Goal: Information Seeking & Learning: Learn about a topic

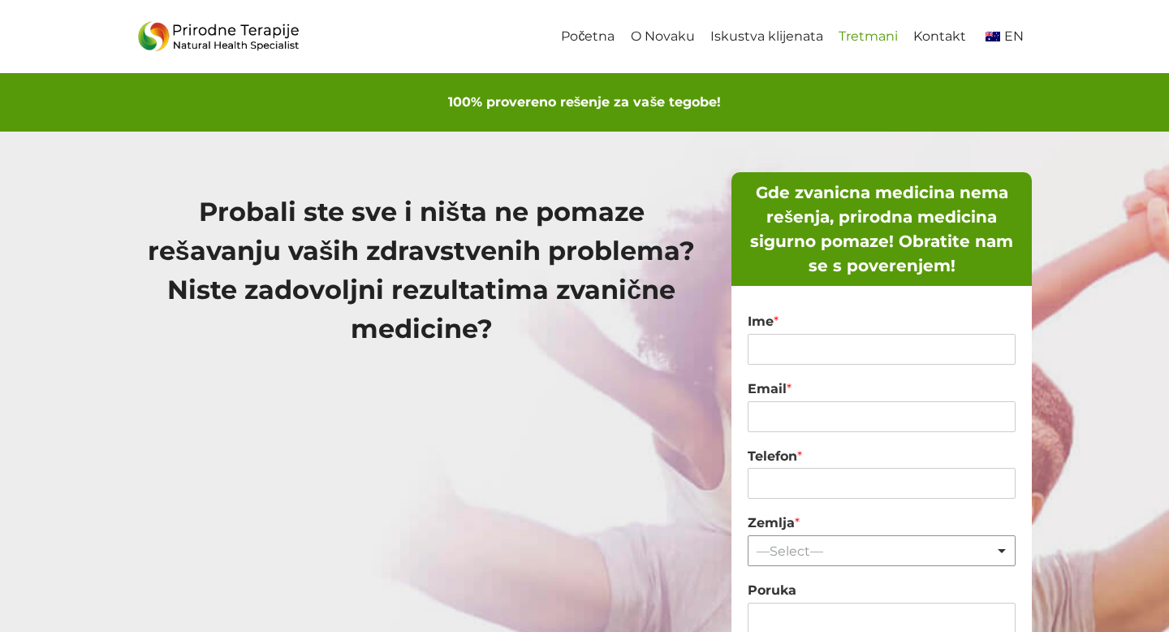
click at [878, 43] on link "Tretmani" at bounding box center [867, 37] width 75 height 37
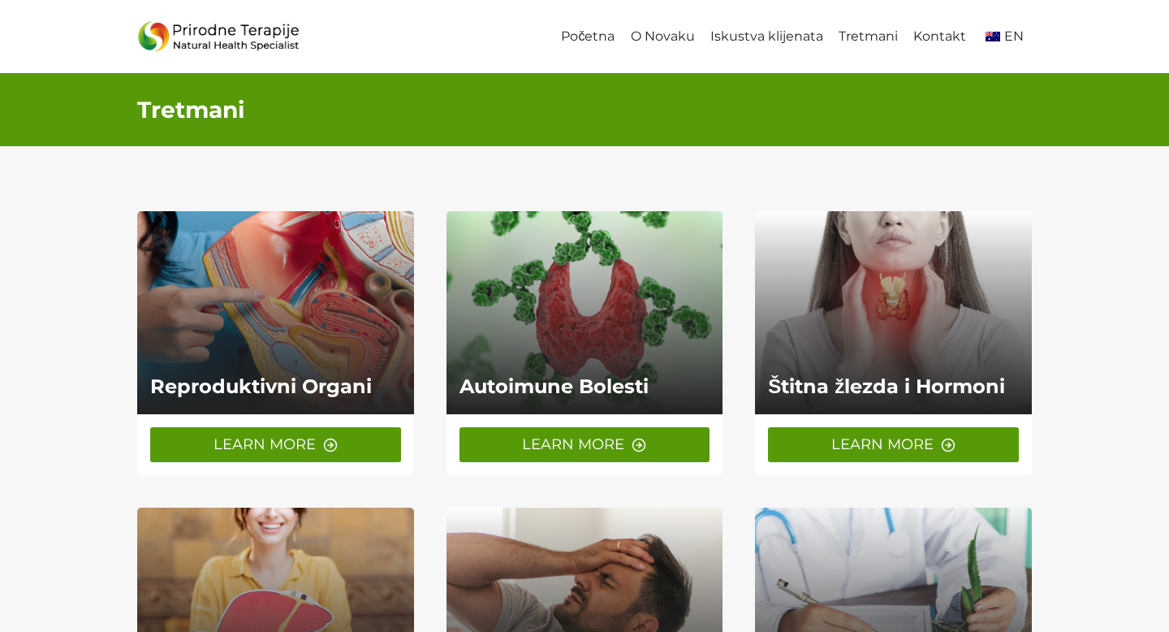
click at [321, 442] on link "LEARN MORE" at bounding box center [275, 444] width 251 height 35
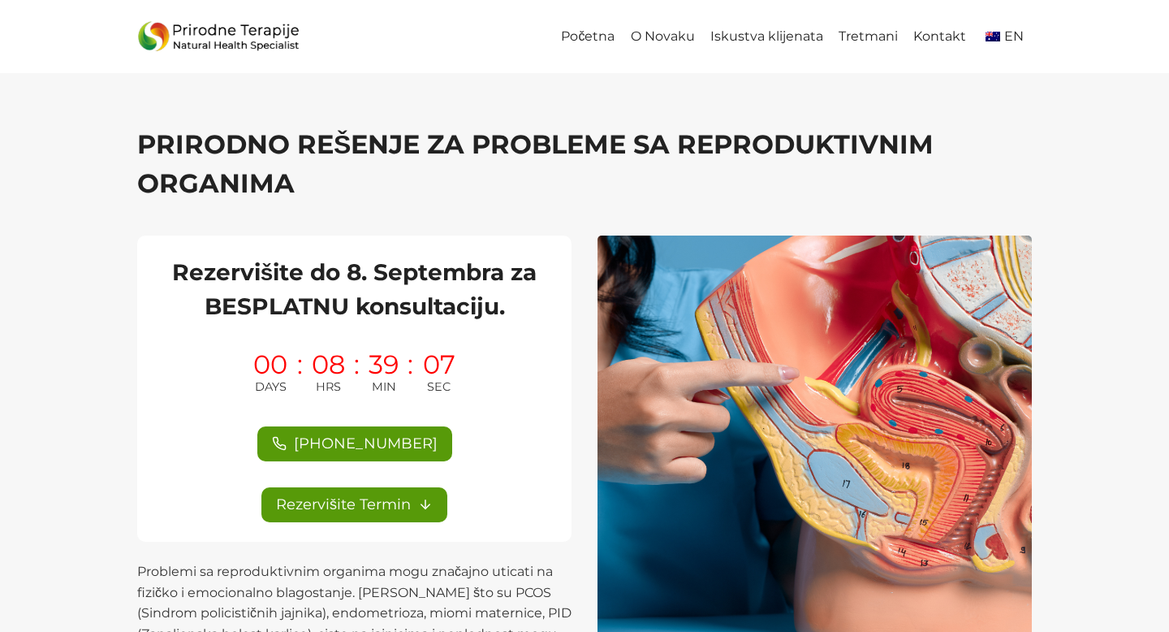
click at [341, 265] on h2 "Rezervišite do 8. Septembra za BESPLATNU konsultaciju." at bounding box center [354, 289] width 395 height 68
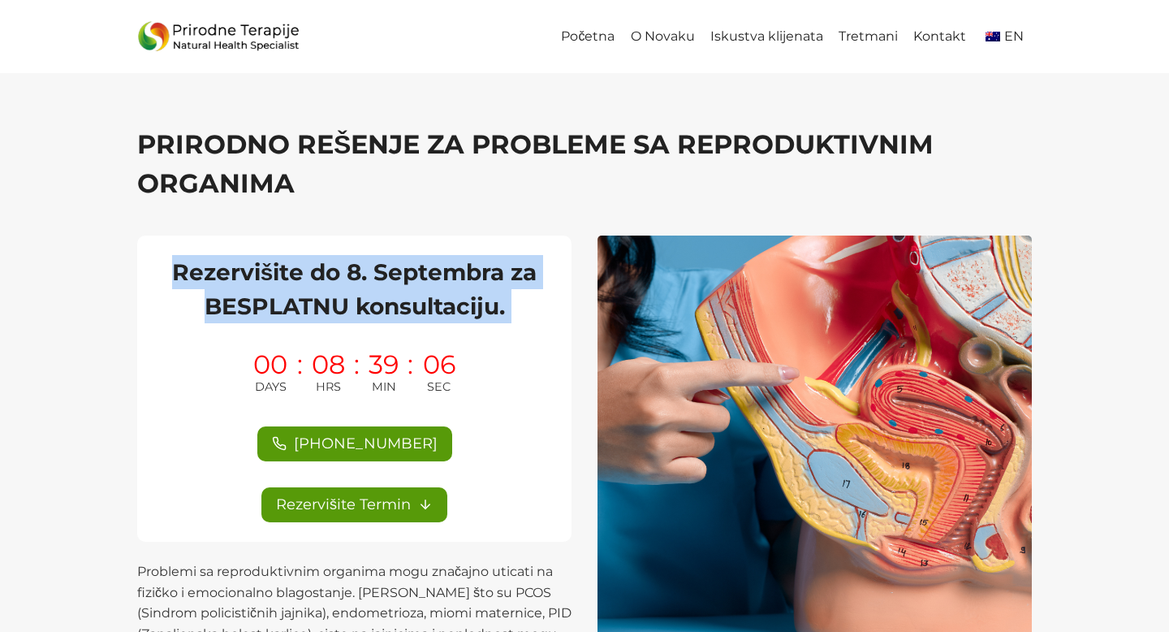
click at [341, 265] on h2 "Rezervišite do 8. Septembra za BESPLATNU konsultaciju." at bounding box center [354, 289] width 395 height 68
copy div "Rezervišite do 8. Septembra za BESPLATNU konsultaciju."
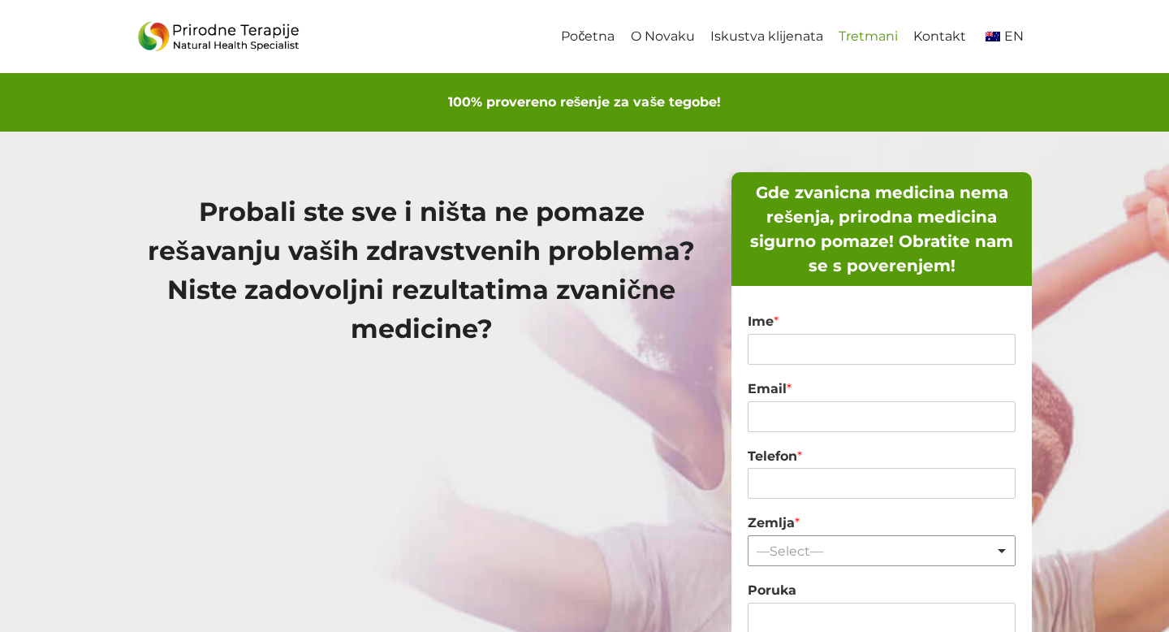
click at [877, 41] on link "Tretmani" at bounding box center [867, 37] width 75 height 37
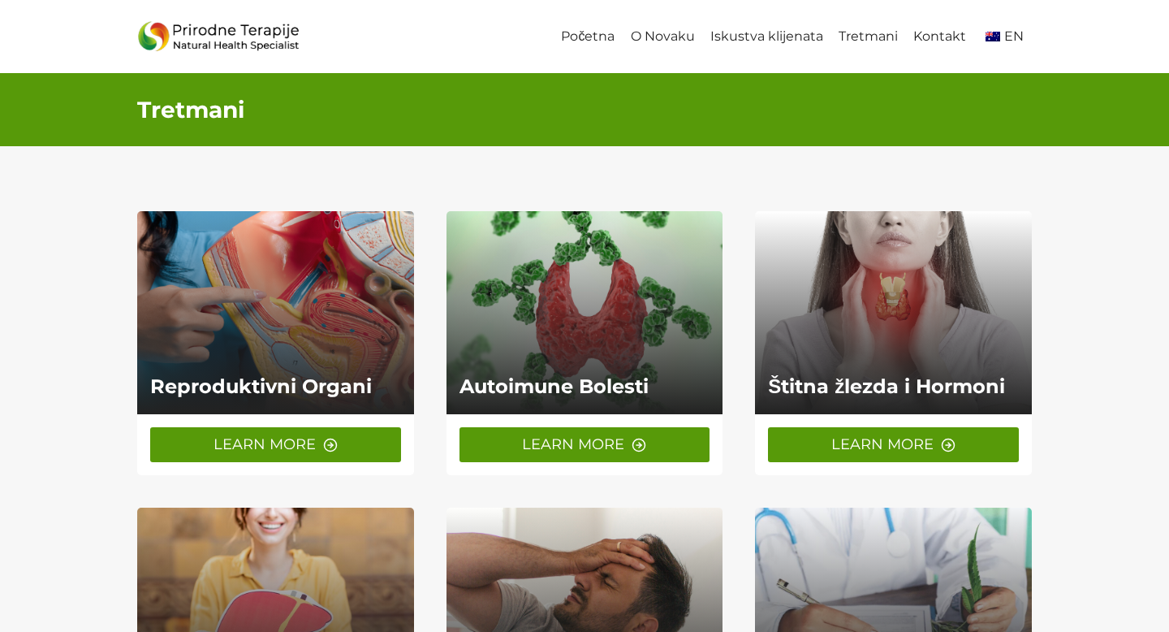
click at [288, 433] on span "LEARN MORE" at bounding box center [264, 445] width 102 height 24
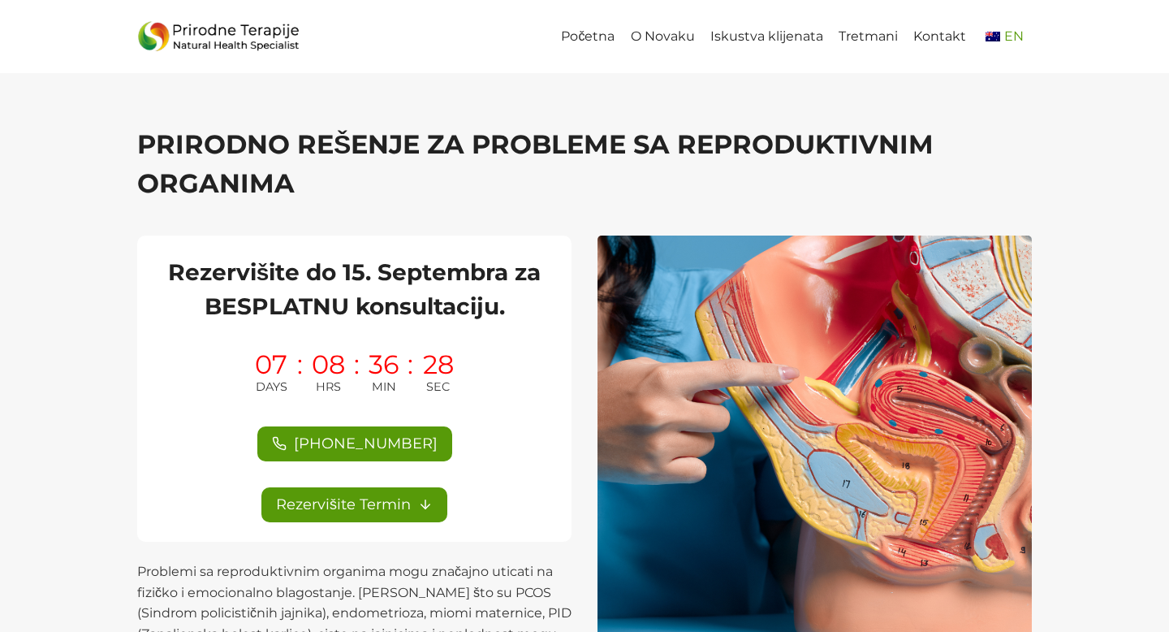
click at [1008, 42] on span "EN" at bounding box center [1013, 35] width 19 height 15
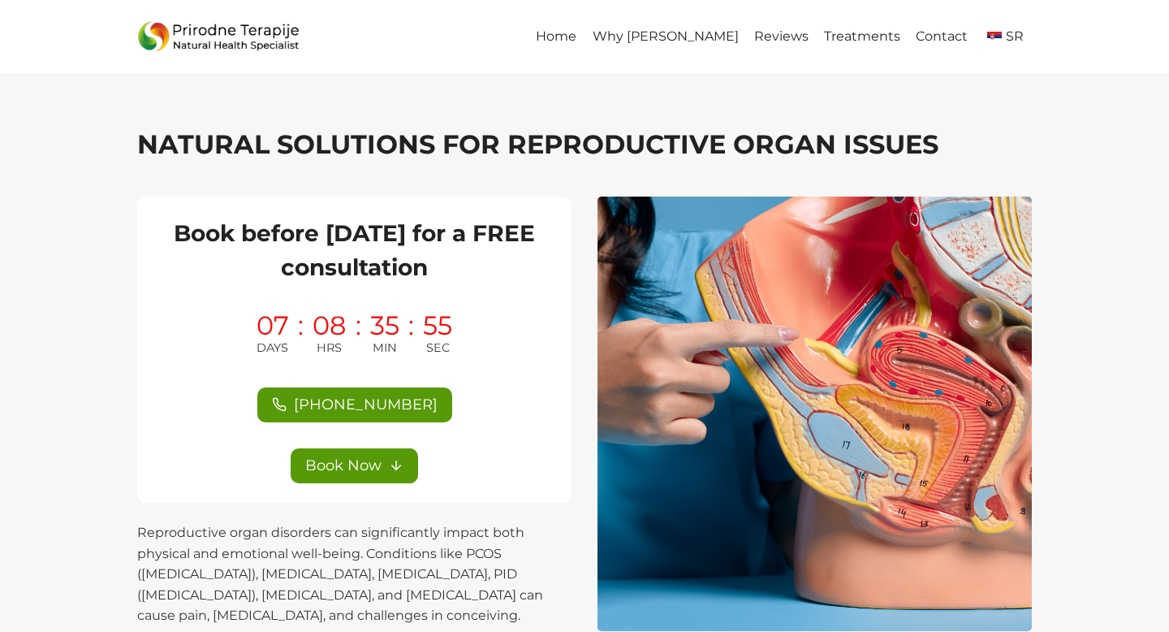
click at [364, 266] on h2 "Book before 8th September for a FREE consultation" at bounding box center [354, 250] width 395 height 68
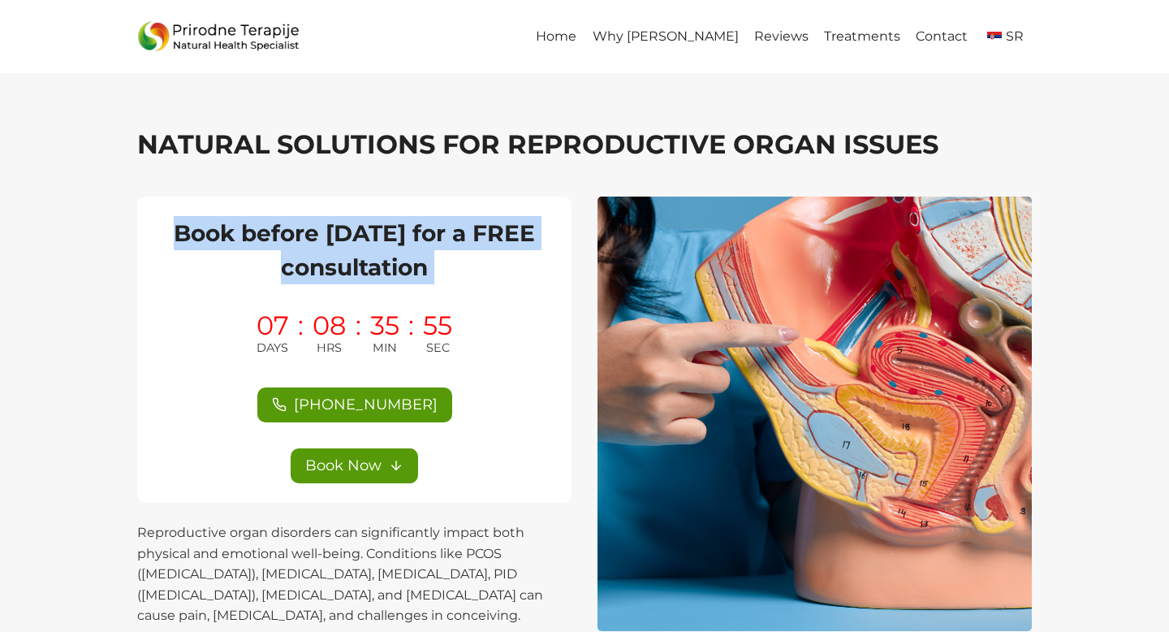
click at [364, 266] on h2 "Book before 8th September for a FREE consultation" at bounding box center [354, 250] width 395 height 68
click at [1002, 34] on img "Primary Navigation" at bounding box center [994, 37] width 15 height 10
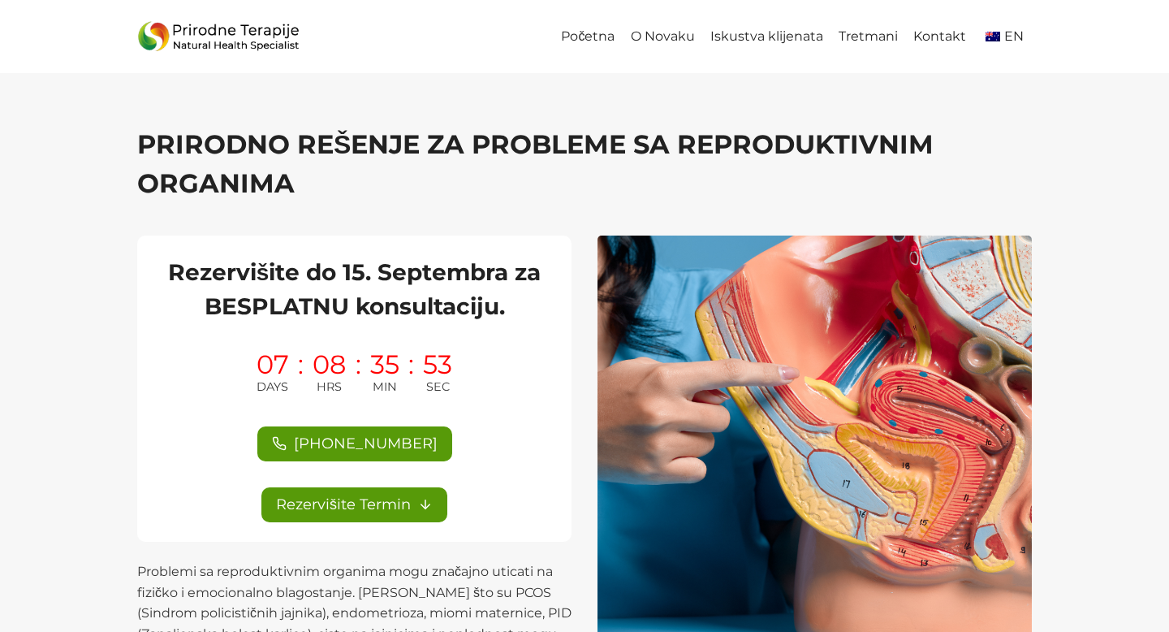
click at [403, 267] on h2 "Rezervišite do 15. Septembra za BESPLATNU konsultaciju." at bounding box center [354, 289] width 395 height 68
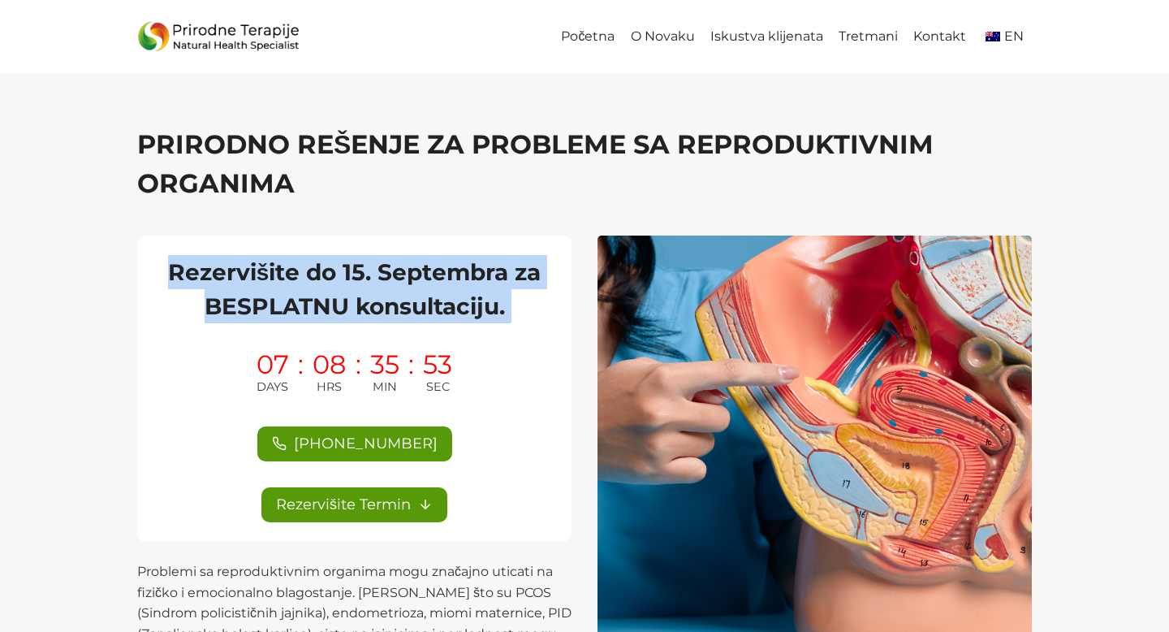
click at [403, 267] on h2 "Rezervišite do 15. Septembra za BESPLATNU konsultaciju." at bounding box center [354, 289] width 395 height 68
copy div "Rezervišite do 15. Septembra za BESPLATNU konsultaciju."
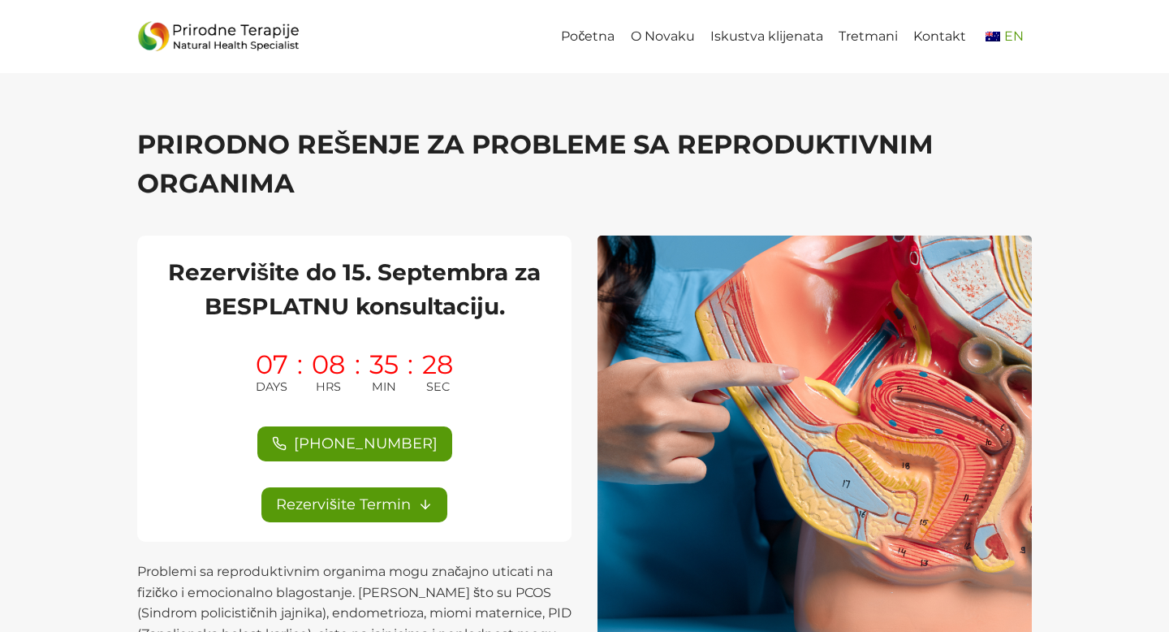
click at [1000, 32] on span "EN" at bounding box center [1002, 35] width 42 height 15
